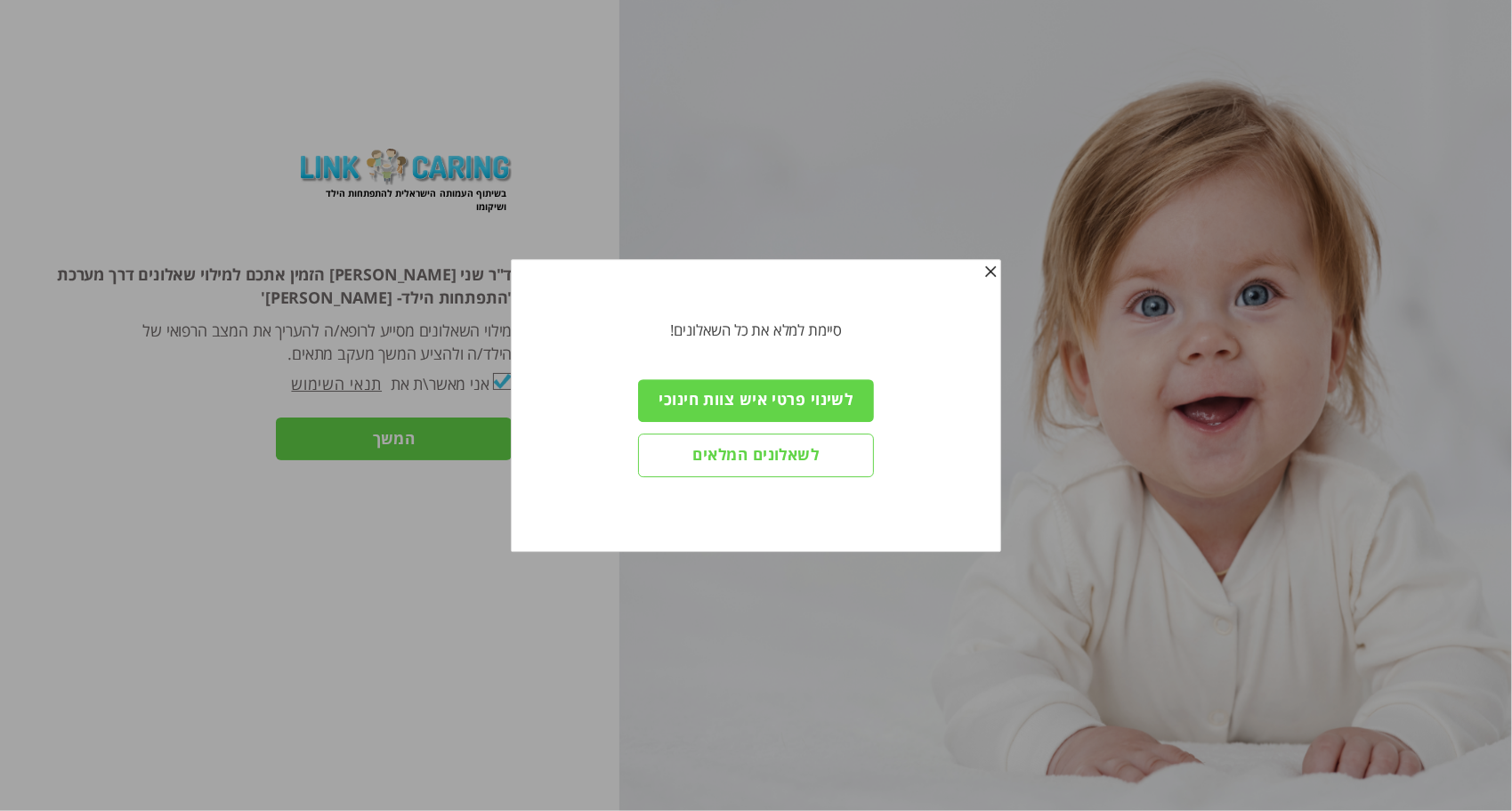
click at [782, 400] on input "לשינוי פרטי איש צוות חינוכי" at bounding box center [756, 400] width 236 height 42
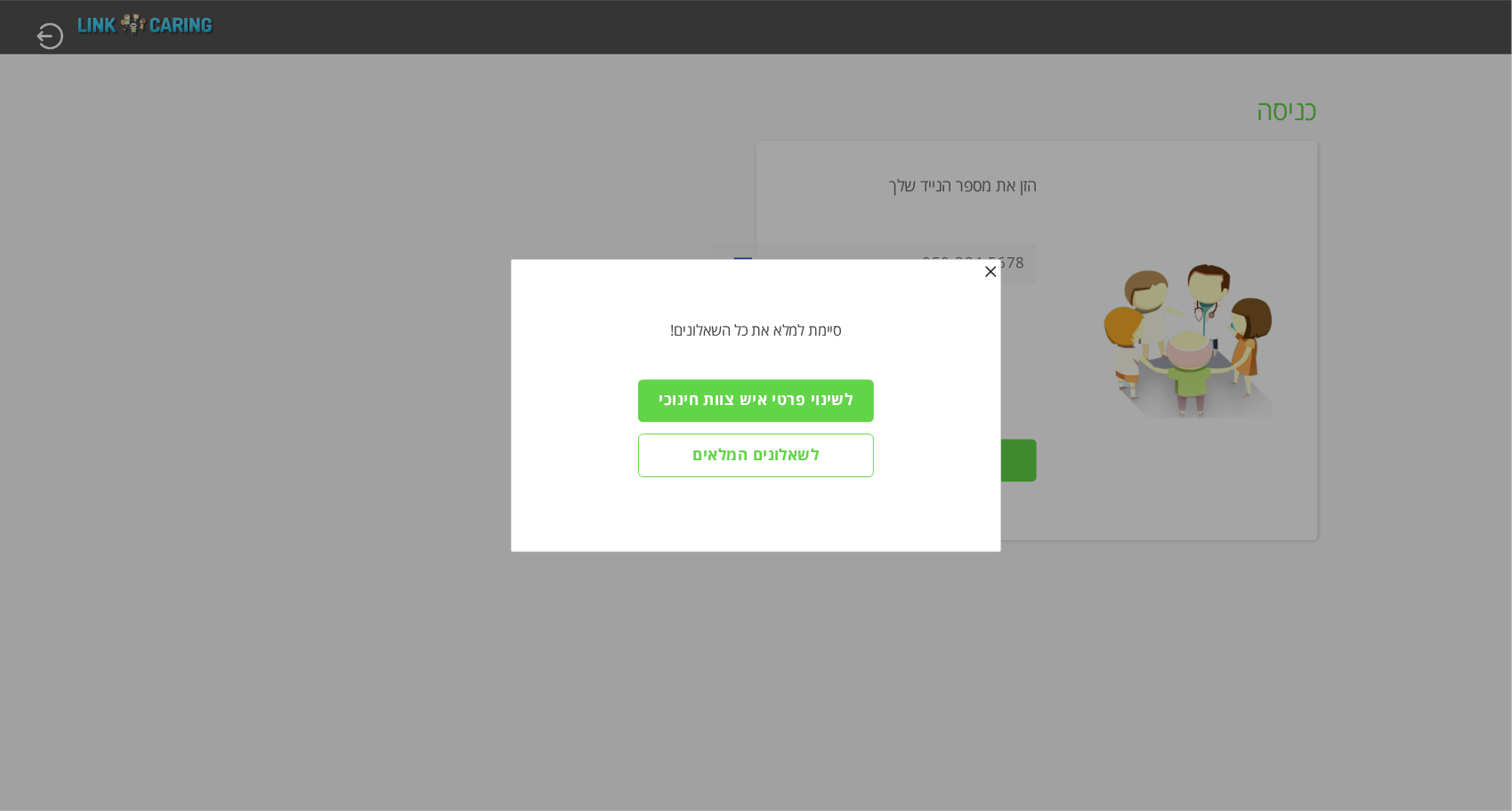
click at [991, 269] on span "button" at bounding box center [990, 272] width 14 height 14
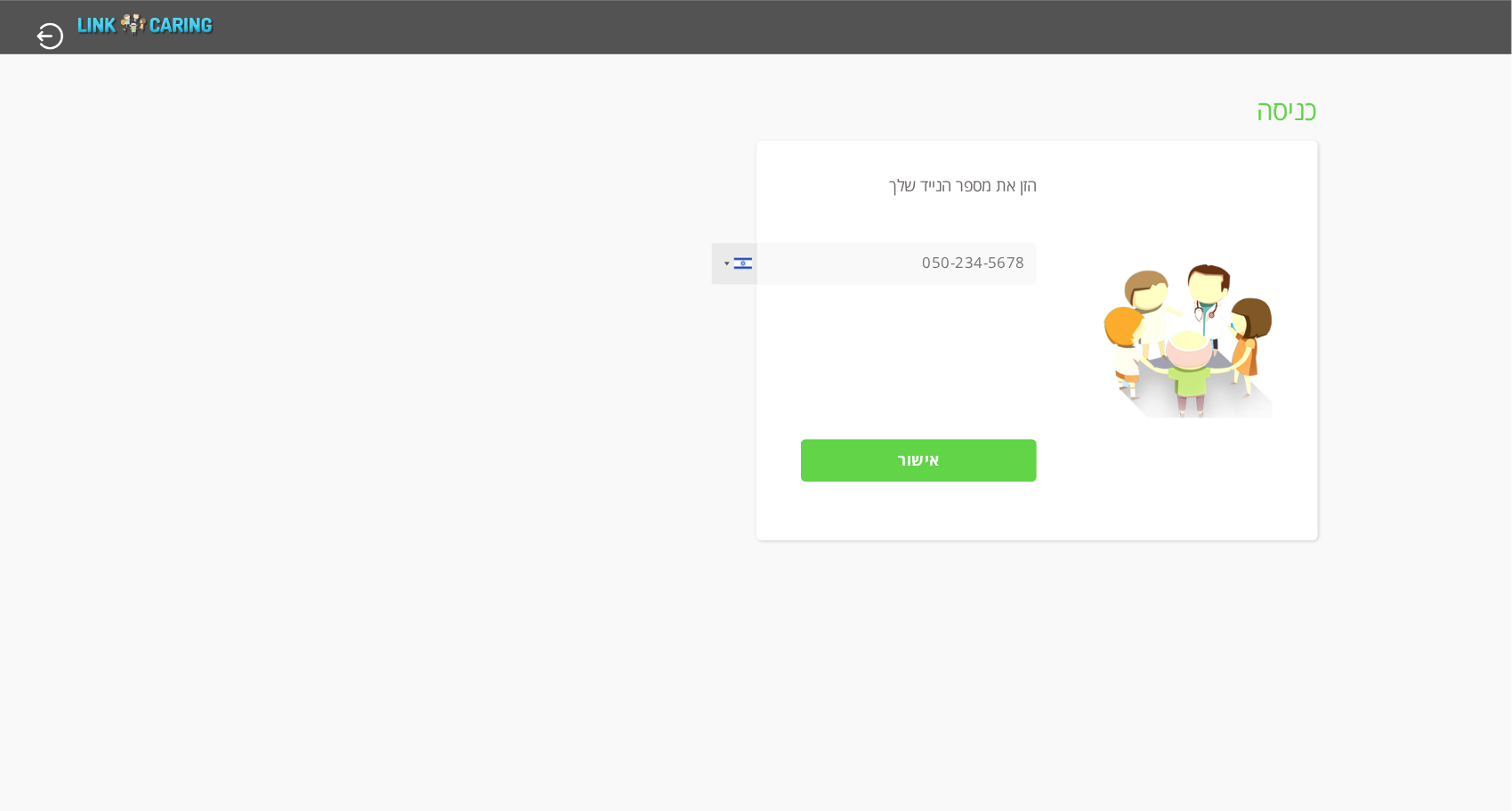
click at [727, 264] on div at bounding box center [727, 263] width 6 height 4
click at [925, 267] on input "tel" at bounding box center [874, 263] width 326 height 42
click at [926, 261] on input "tel" at bounding box center [874, 263] width 326 height 42
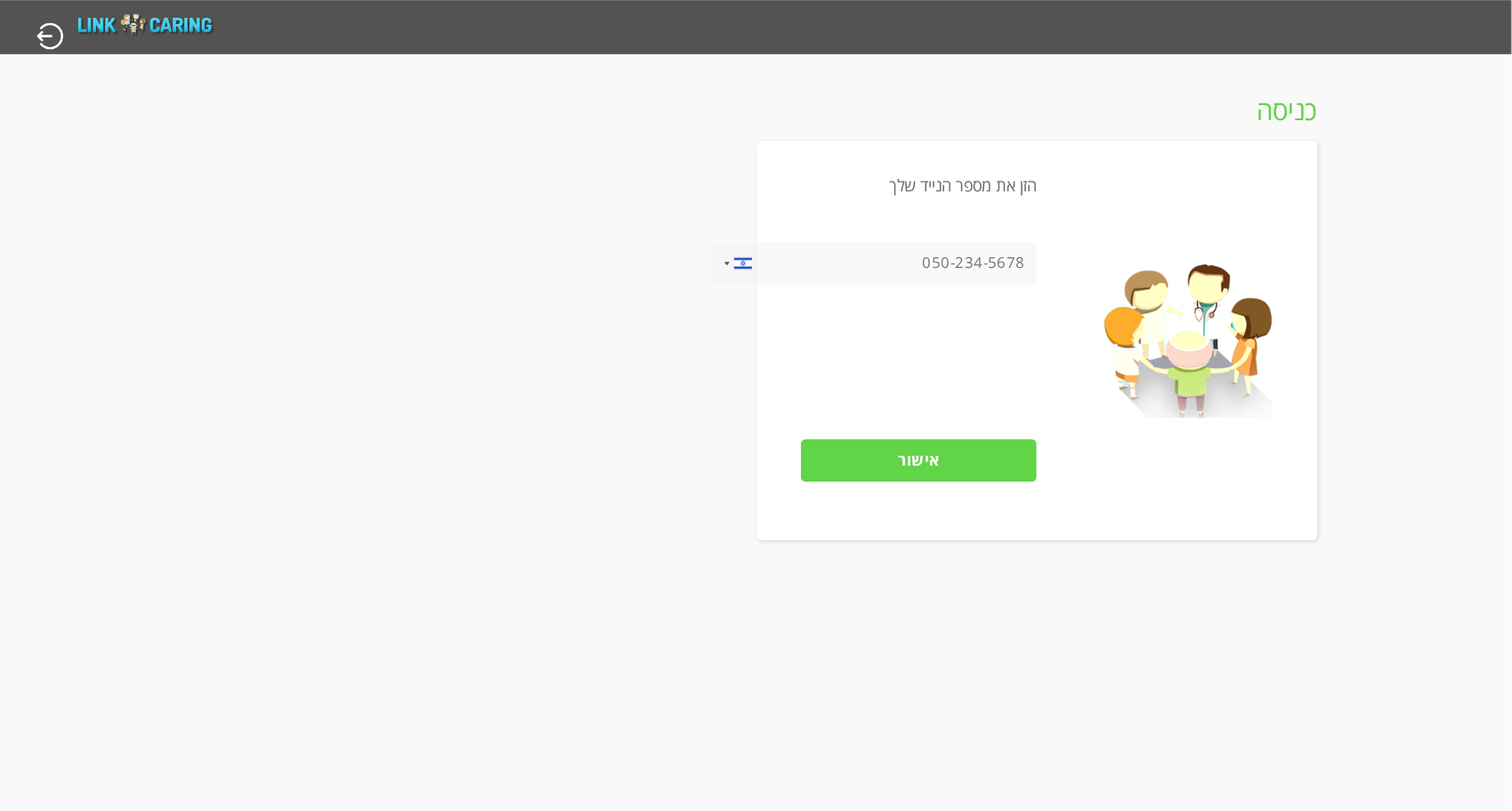
click at [926, 261] on input "tel" at bounding box center [874, 263] width 326 height 42
drag, startPoint x: 1025, startPoint y: 260, endPoint x: 928, endPoint y: 261, distance: 97.0
click at [928, 261] on input "tel" at bounding box center [874, 263] width 326 height 42
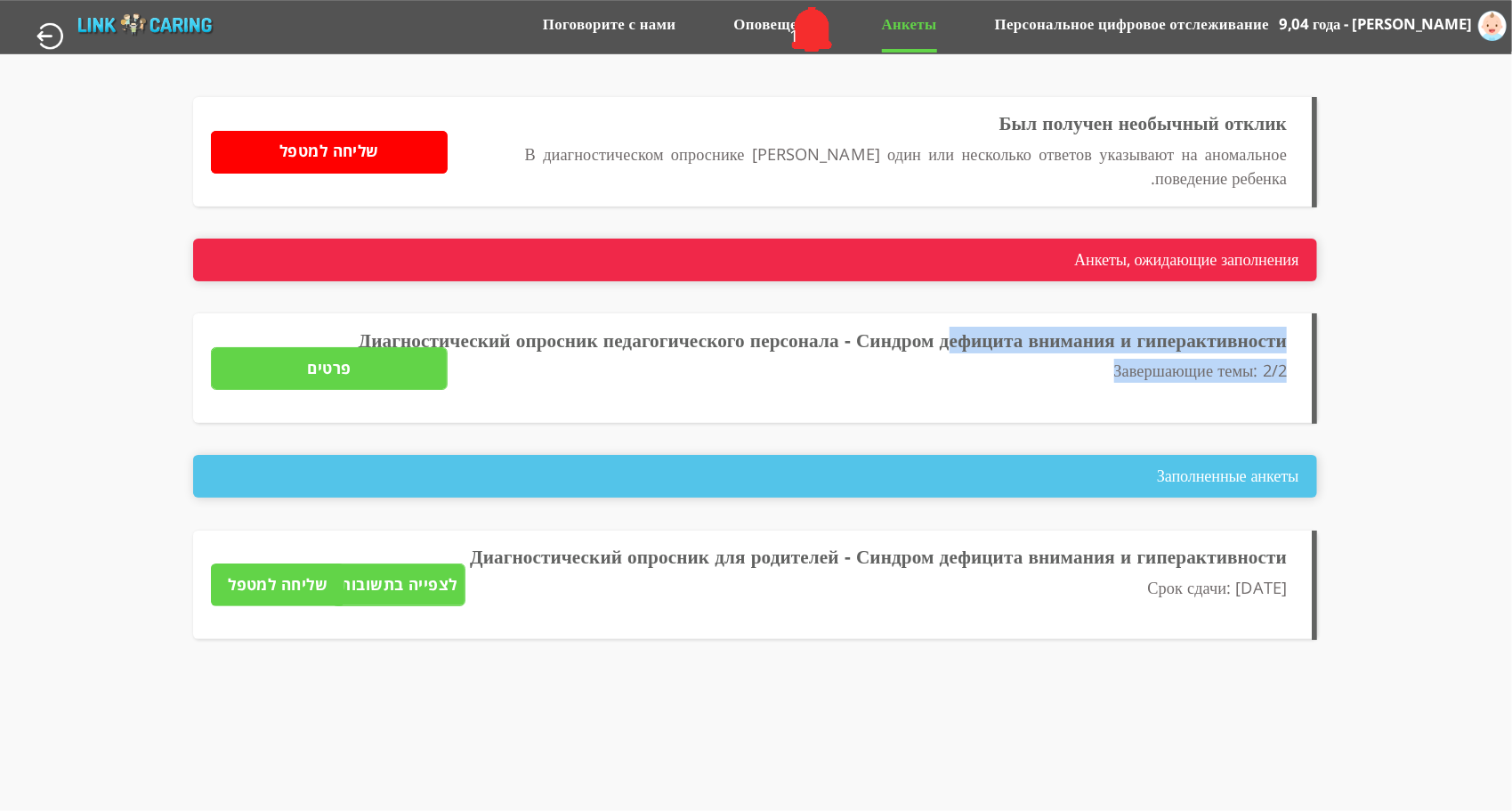
drag, startPoint x: 884, startPoint y: 371, endPoint x: 954, endPoint y: 344, distance: 75.0
click at [954, 344] on li "Диагностический опросник педагогического персонала - Синдром дефицита внимания …" at bounding box center [755, 367] width 1124 height 110
click at [954, 344] on label "Диагностический опросник педагогического персонала - Синдром дефицита внимания …" at bounding box center [823, 340] width 929 height 26
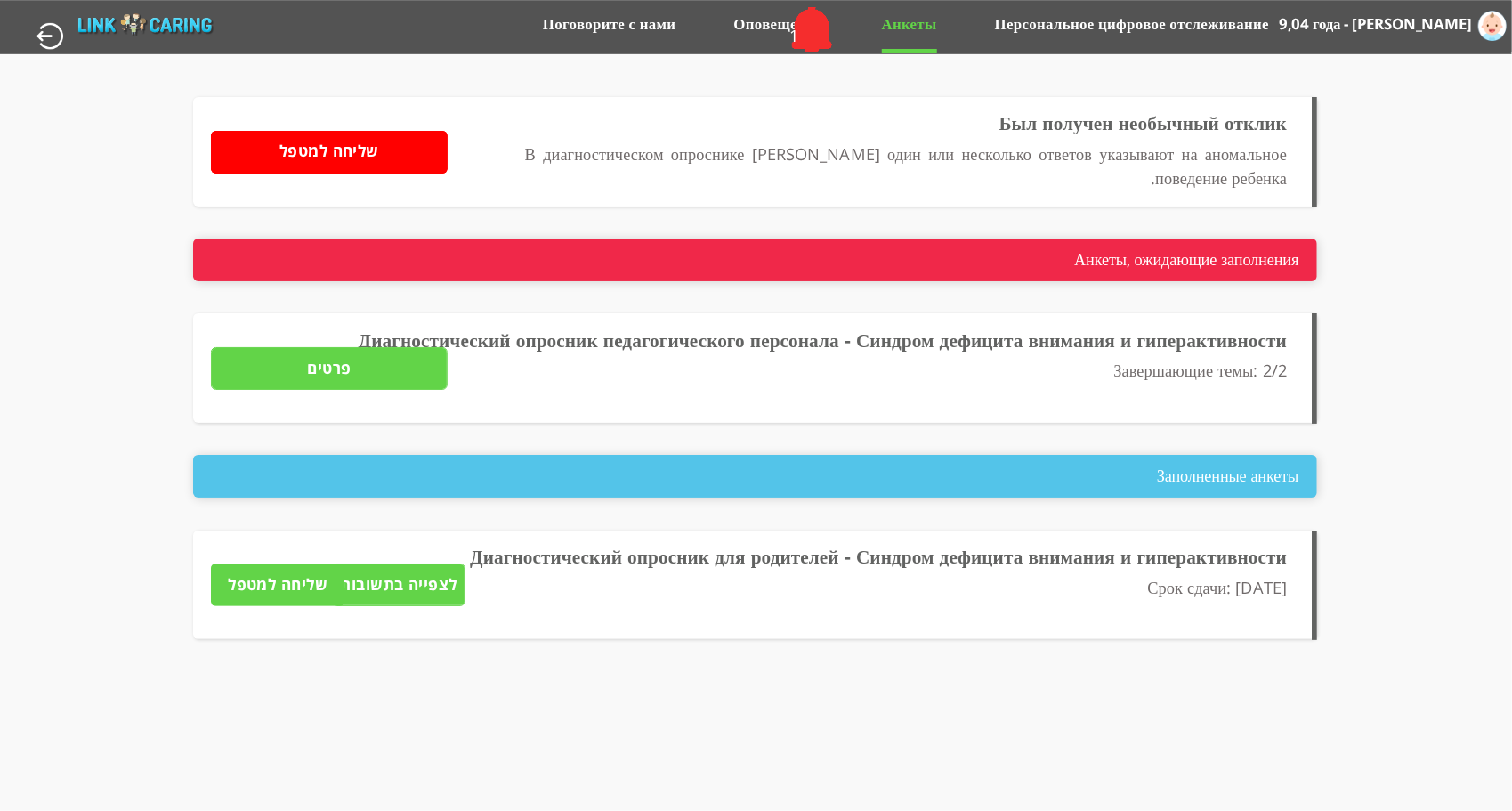
click at [974, 614] on p "Срок сдачи: [DATE]" at bounding box center [906, 600] width 762 height 49
click at [421, 591] on input "לצפייה בתשובות" at bounding box center [398, 585] width 133 height 42
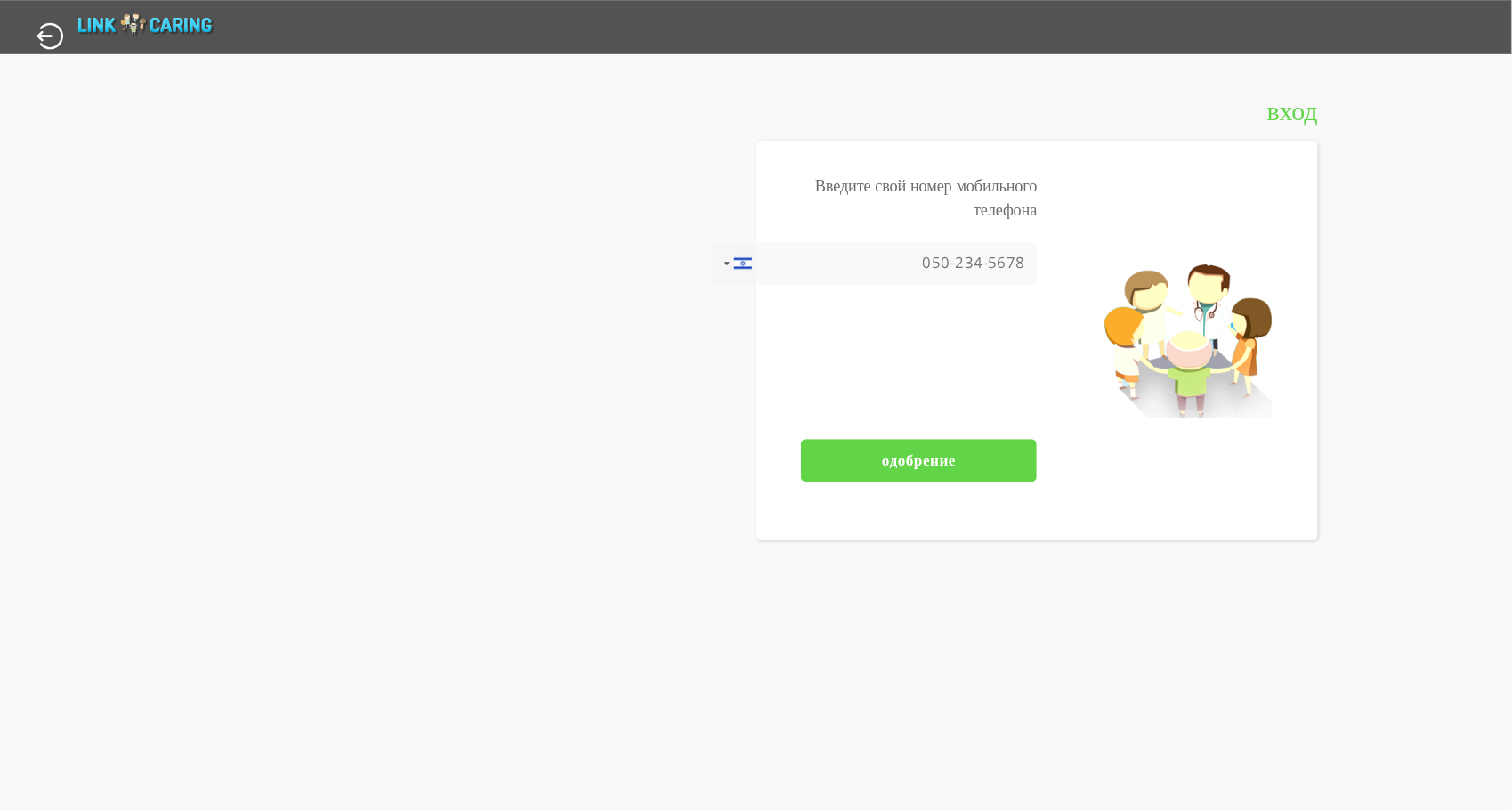
click at [957, 255] on input "tel" at bounding box center [874, 263] width 326 height 42
click at [1017, 266] on input "tel" at bounding box center [874, 263] width 326 height 42
drag, startPoint x: 1017, startPoint y: 266, endPoint x: 957, endPoint y: 262, distance: 60.1
click at [957, 262] on input "tel" at bounding box center [874, 263] width 326 height 42
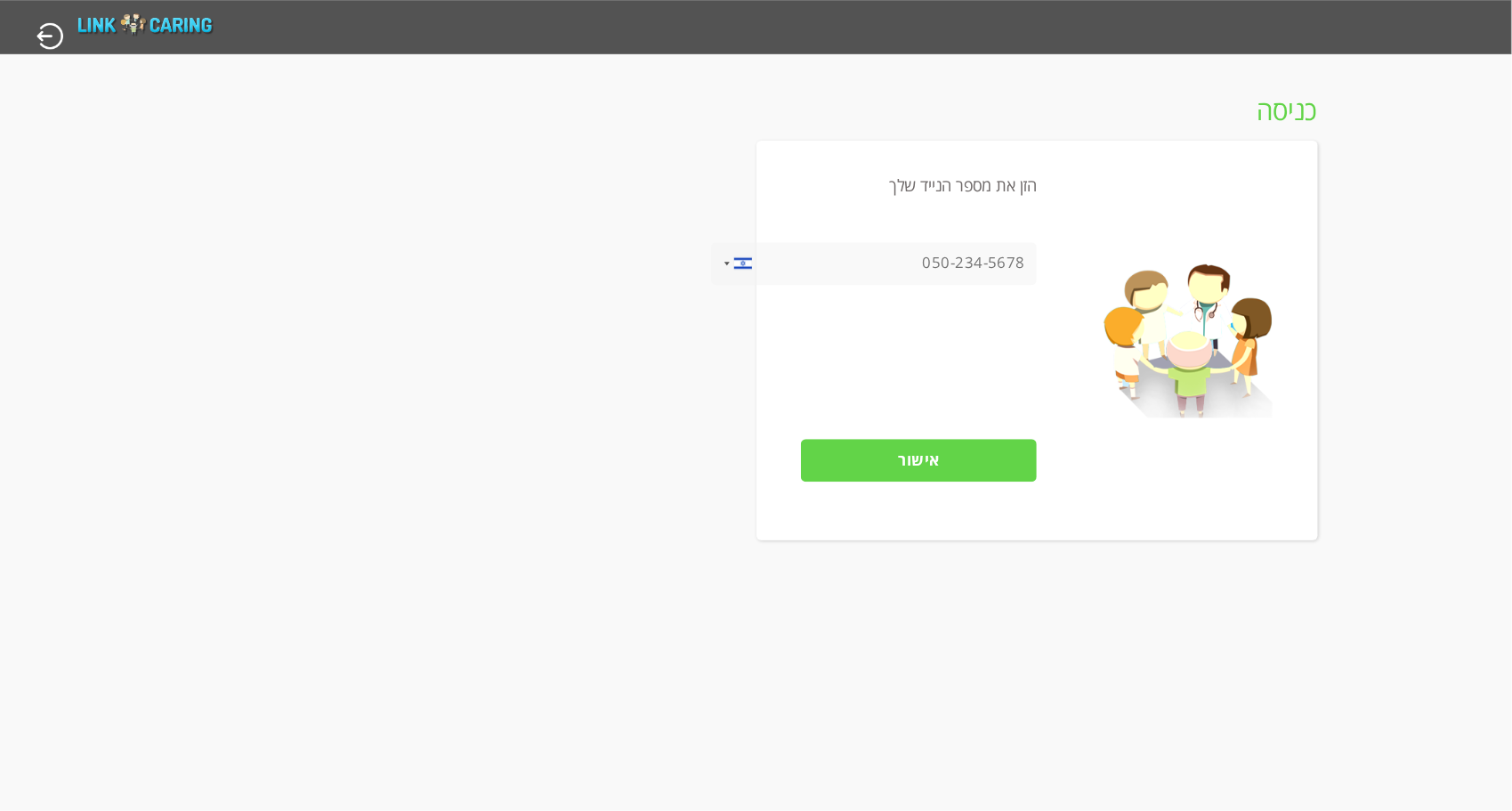
click at [957, 262] on input "tel" at bounding box center [874, 263] width 326 height 42
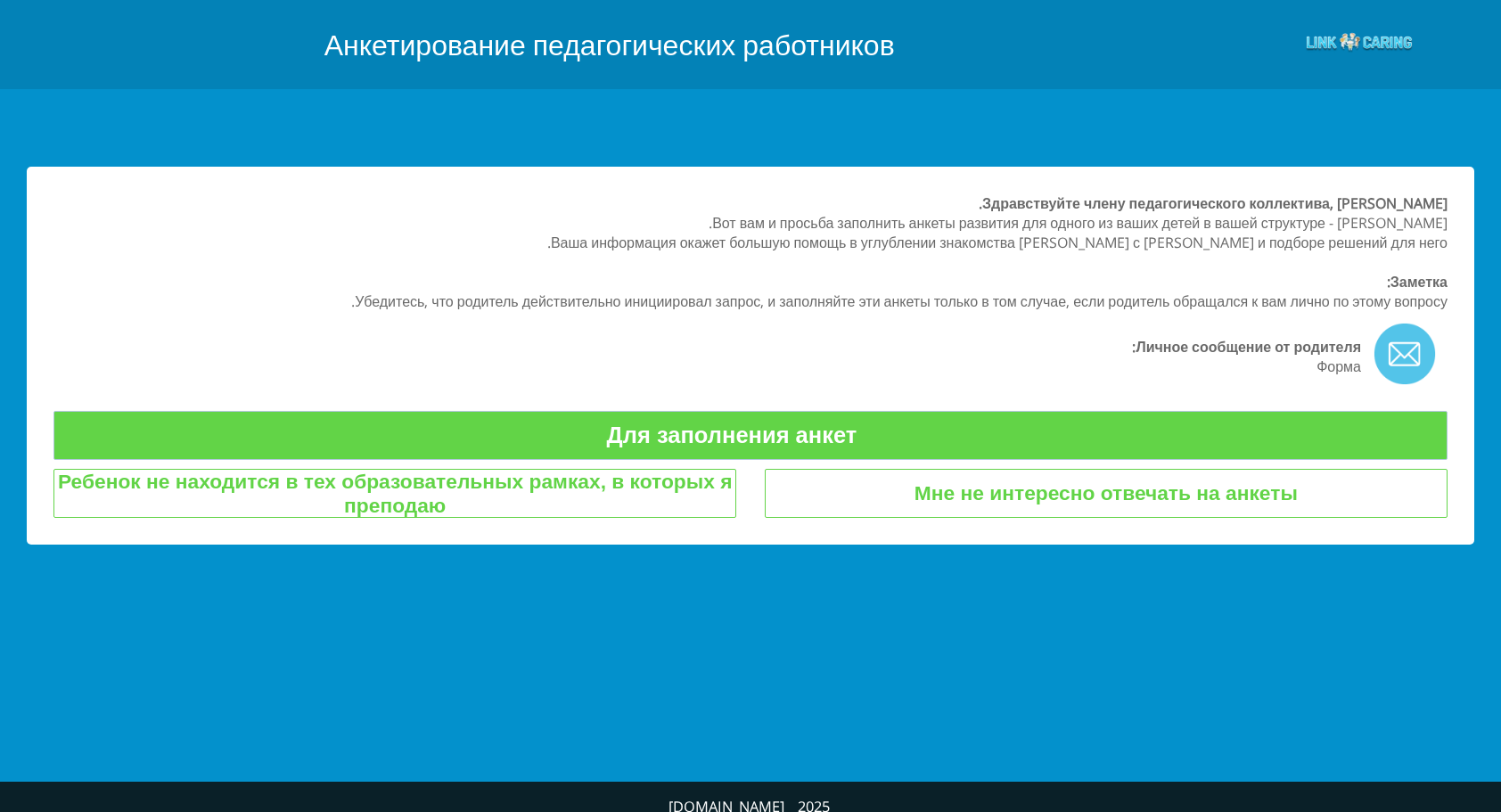
click at [568, 659] on div "Здравствуйте члену педагогического коллектива, Аглае Широковой. Вот вам и прось…" at bounding box center [750, 426] width 1501 height 711
click at [771, 433] on input "למילוי השאלונים" at bounding box center [750, 435] width 1394 height 49
